Goal: Navigation & Orientation: Find specific page/section

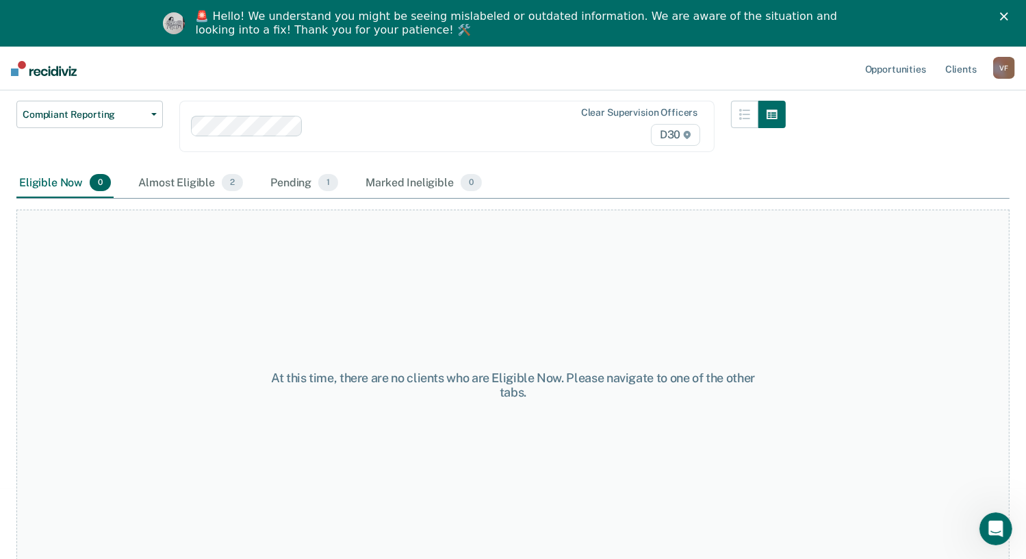
scroll to position [48, 0]
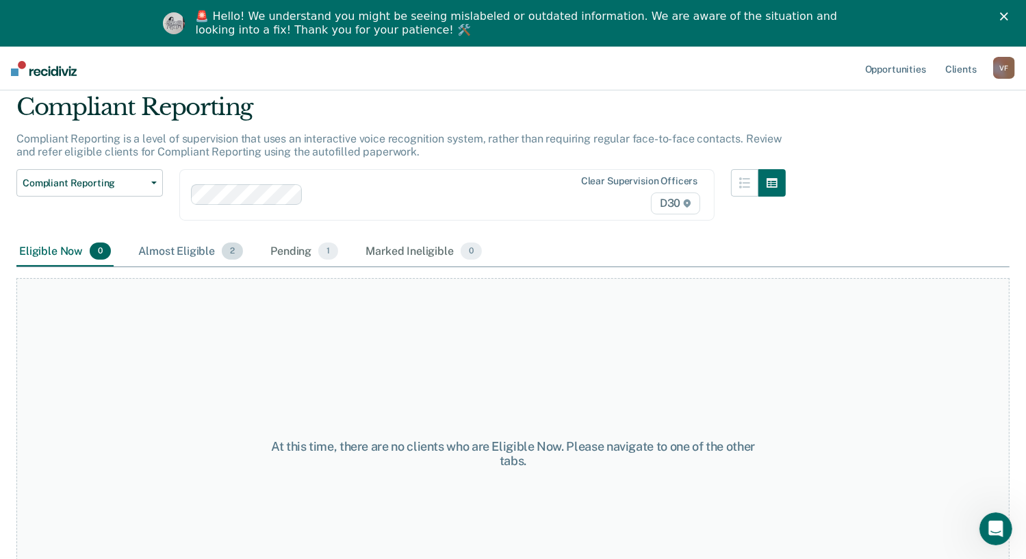
click at [170, 252] on div "Almost Eligible 2" at bounding box center [191, 252] width 110 height 30
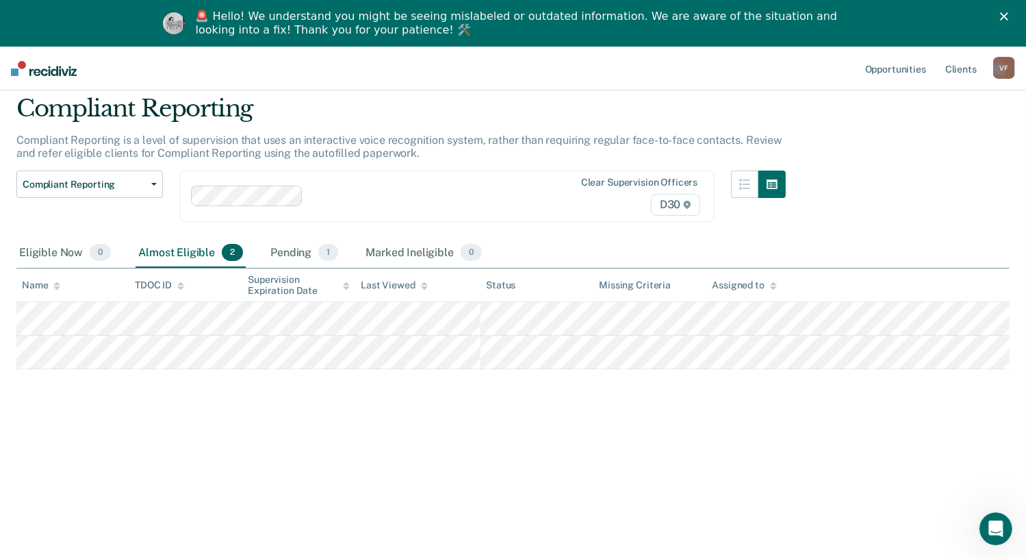
scroll to position [47, 0]
click at [1008, 18] on icon "Close" at bounding box center [1004, 16] width 8 height 8
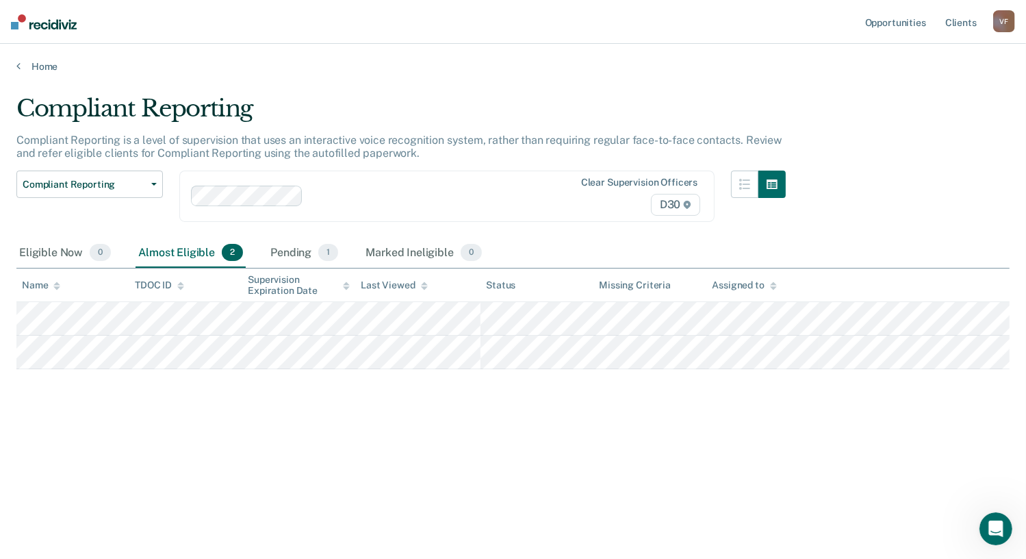
scroll to position [0, 0]
click at [34, 68] on link "Home" at bounding box center [517, 66] width 1003 height 12
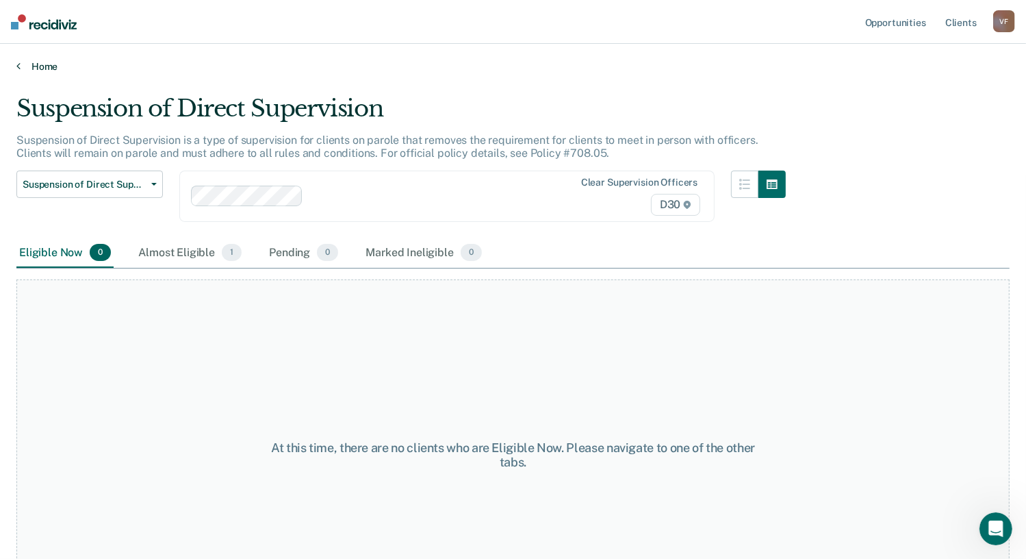
click at [21, 63] on link "Home" at bounding box center [512, 66] width 993 height 12
